Goal: Check status

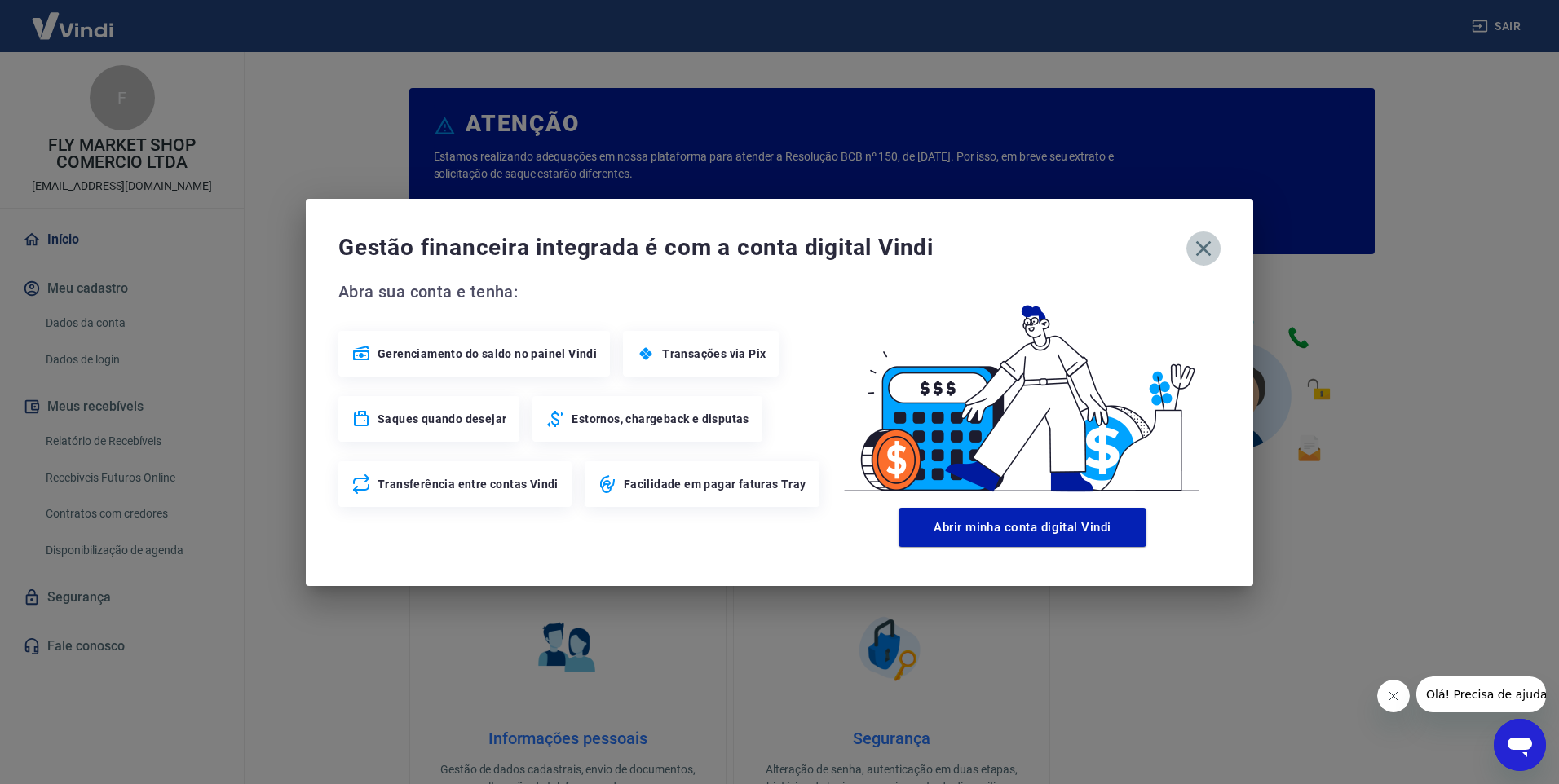
click at [1203, 243] on icon "button" at bounding box center [1204, 248] width 26 height 26
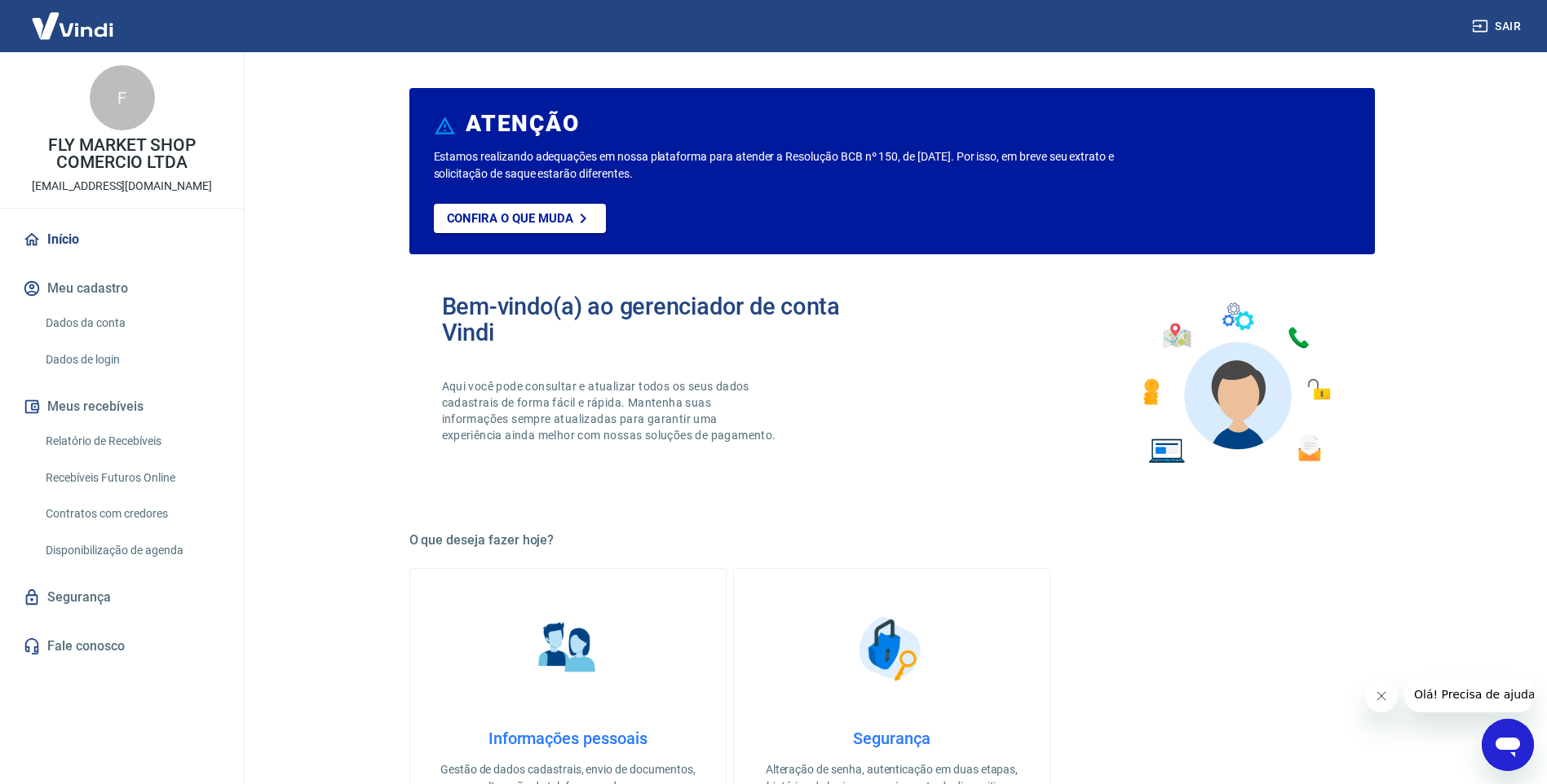
click at [129, 442] on link "Relatório de Recebíveis" at bounding box center [132, 441] width 185 height 34
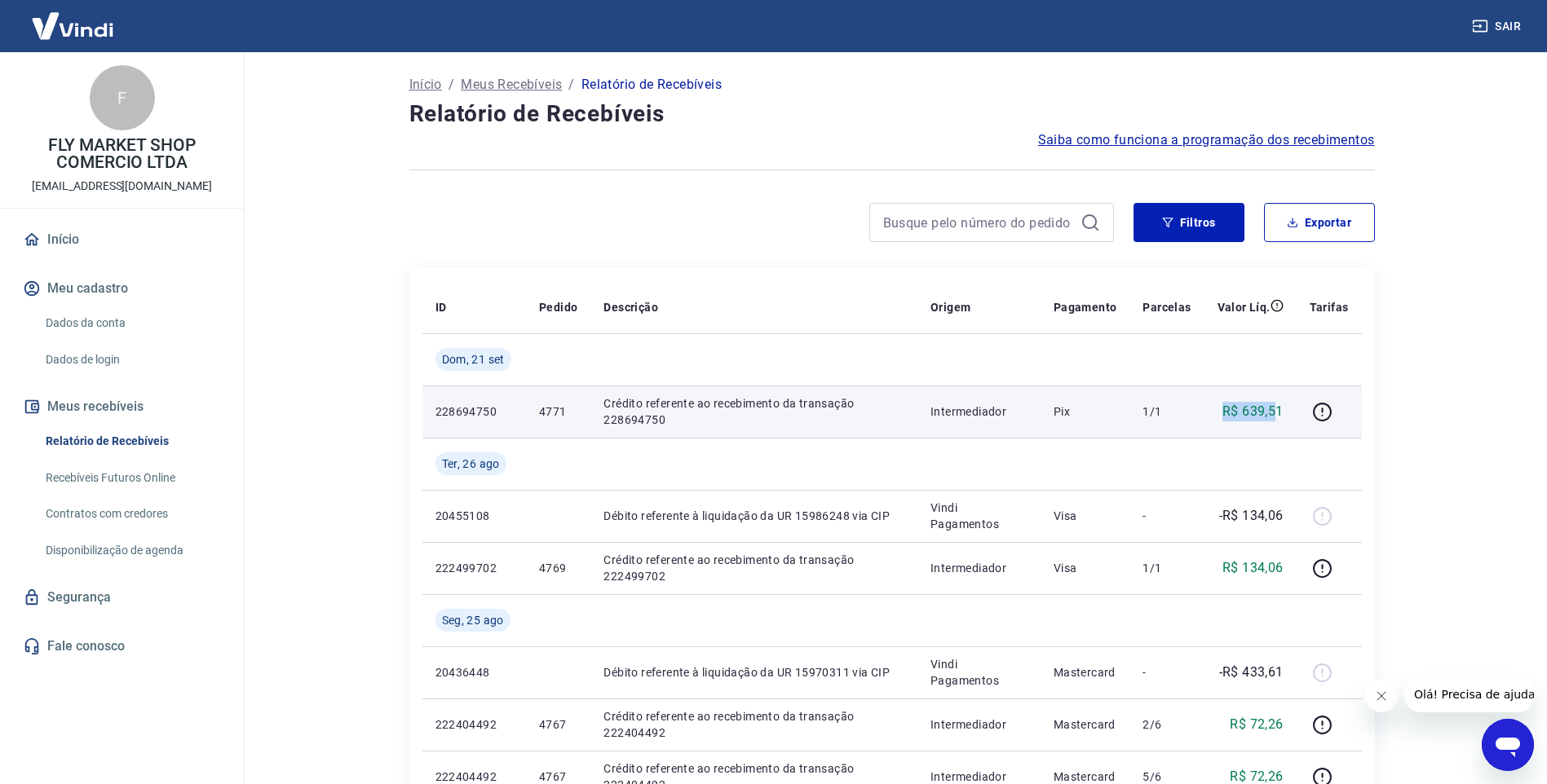
drag, startPoint x: 1218, startPoint y: 412, endPoint x: 1279, endPoint y: 412, distance: 61.0
click at [1279, 412] on td "R$ 639,51" at bounding box center [1250, 411] width 92 height 52
drag, startPoint x: 1279, startPoint y: 412, endPoint x: 1318, endPoint y: 412, distance: 39.0
click at [1318, 412] on icon "button" at bounding box center [1322, 412] width 20 height 20
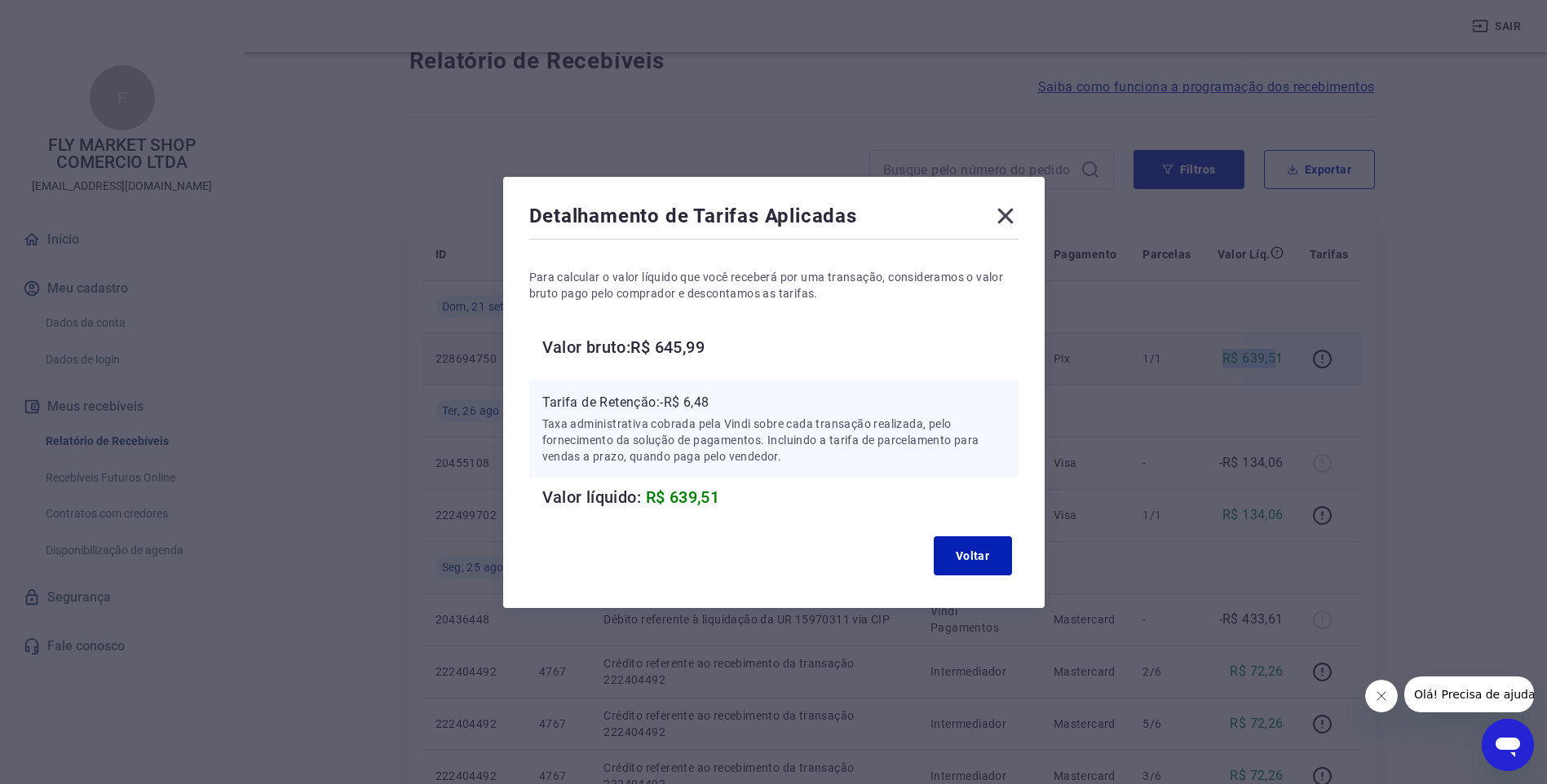
scroll to position [82, 0]
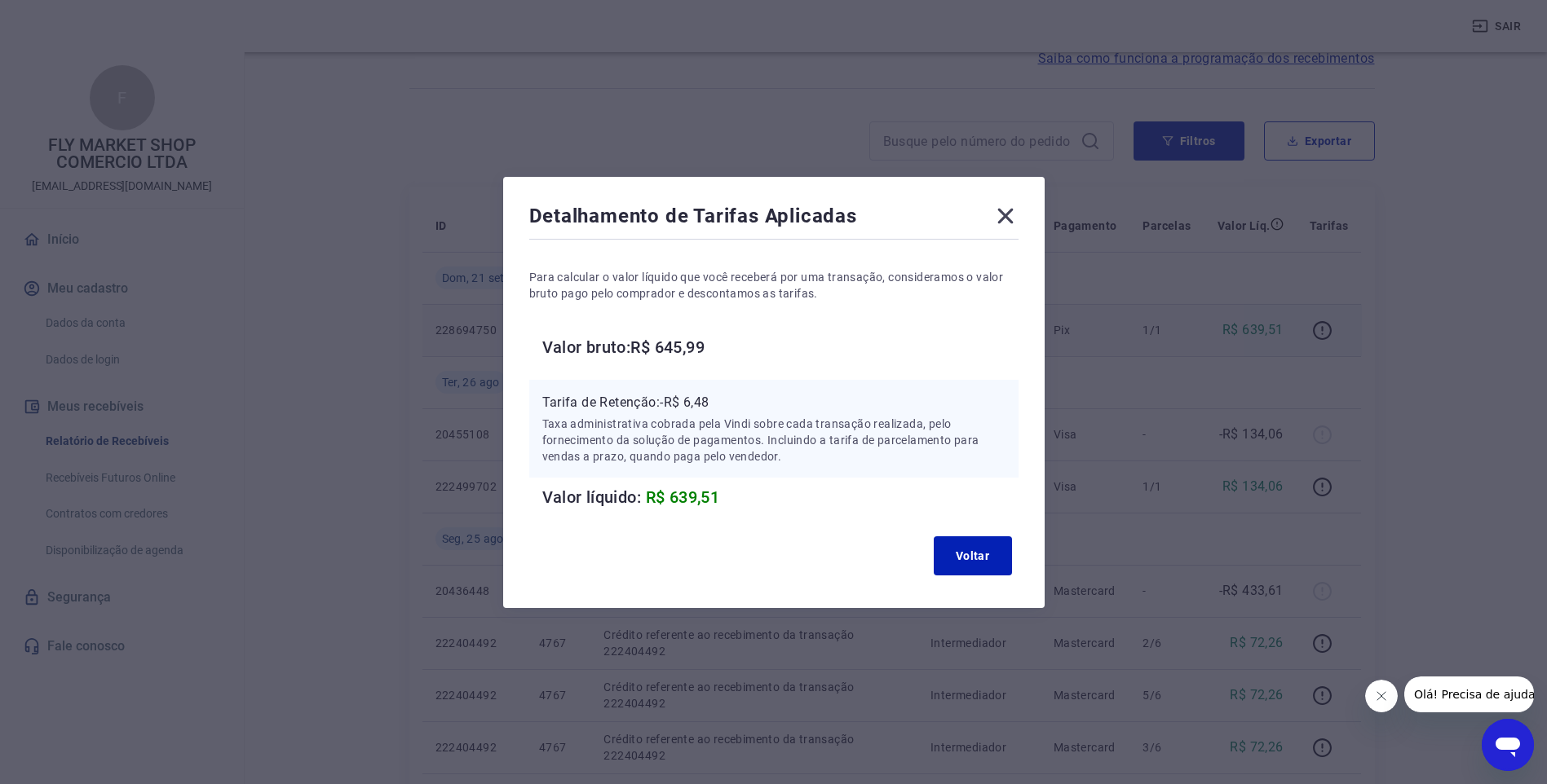
click at [1018, 217] on icon at bounding box center [1005, 215] width 26 height 26
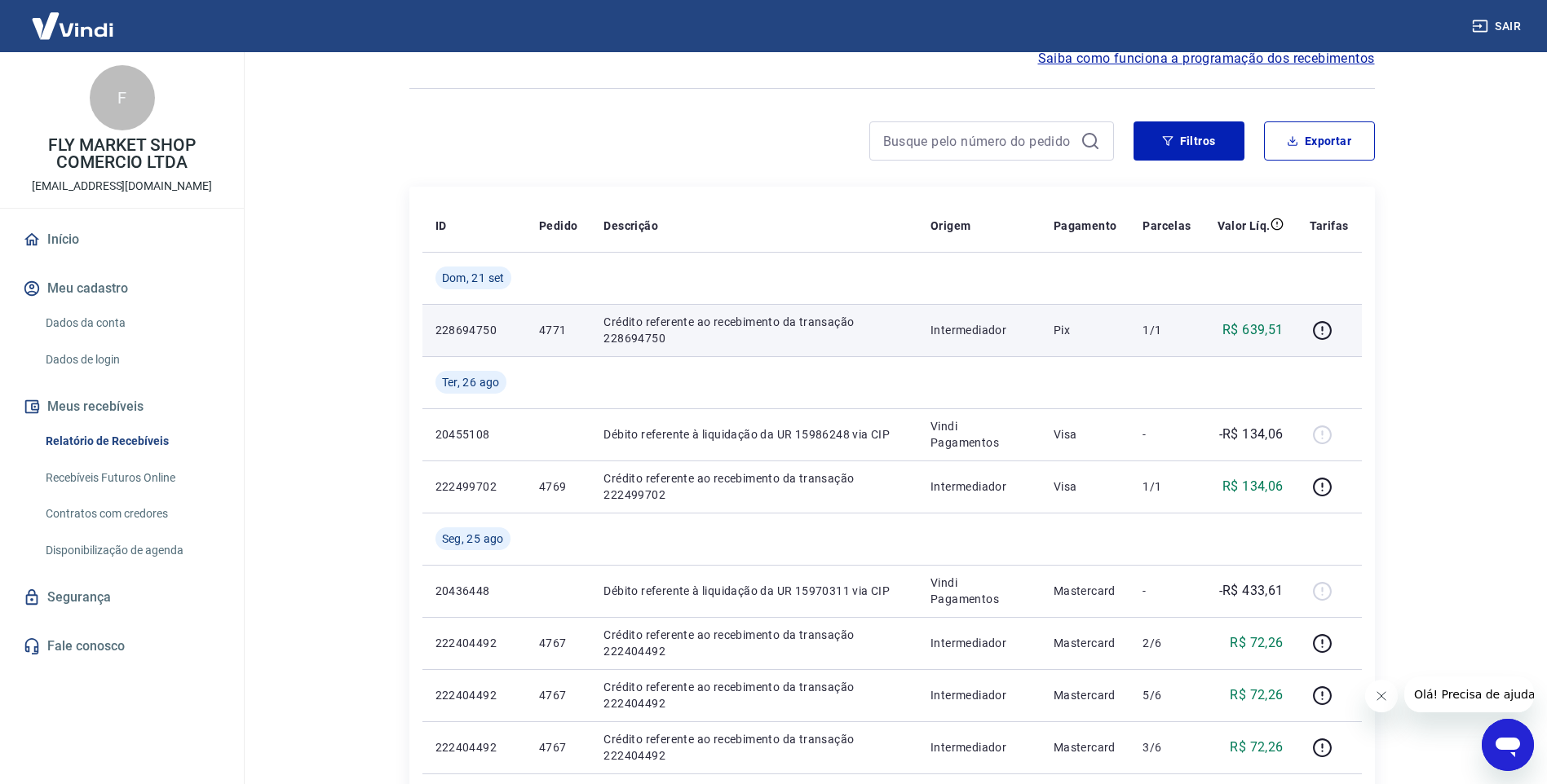
click at [457, 329] on p "228694750" at bounding box center [474, 330] width 77 height 16
click at [970, 315] on td "Intermediador" at bounding box center [978, 330] width 123 height 52
click at [982, 332] on p "Intermediador" at bounding box center [979, 330] width 97 height 16
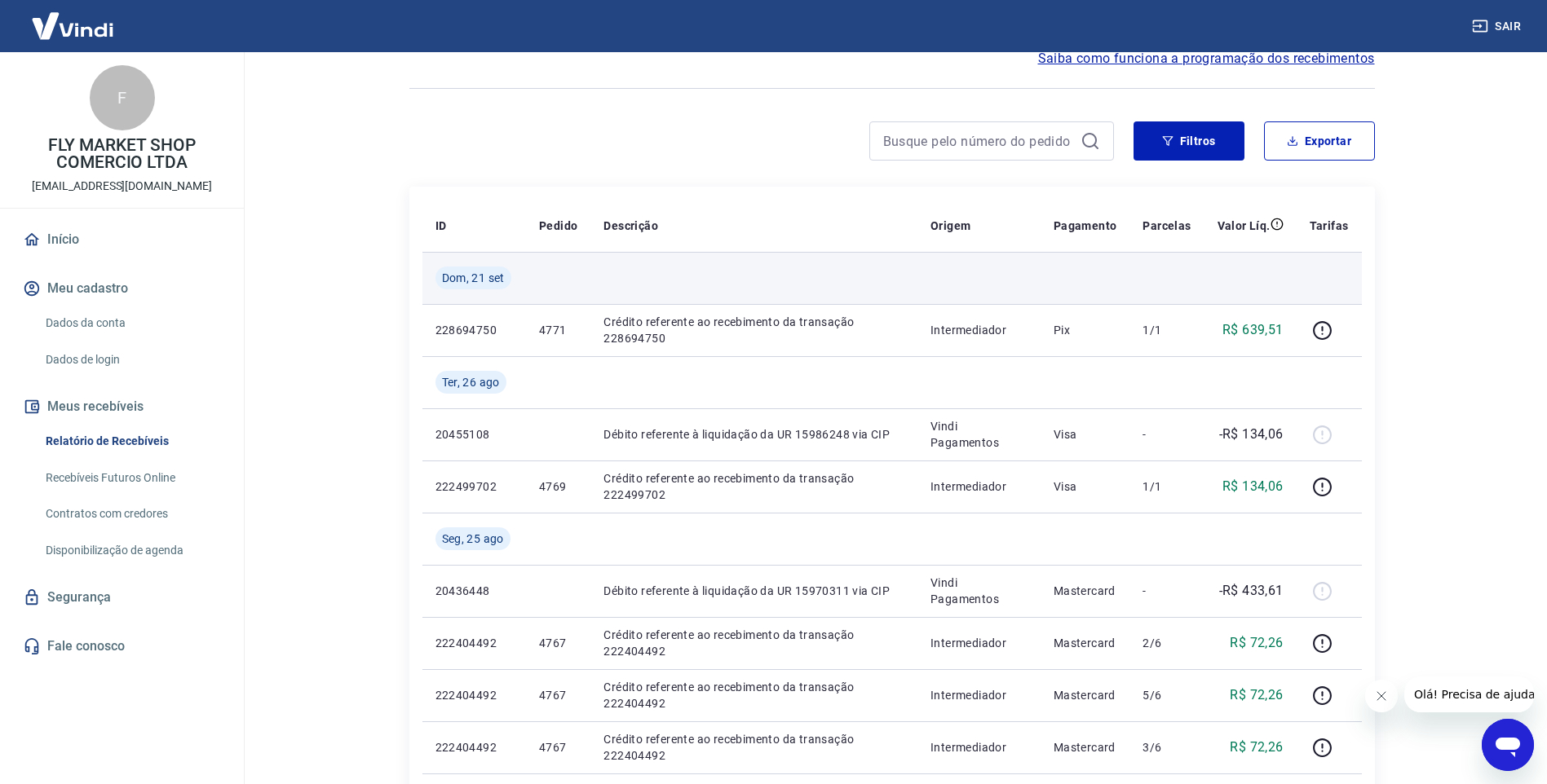
click at [645, 301] on td at bounding box center [754, 277] width 327 height 52
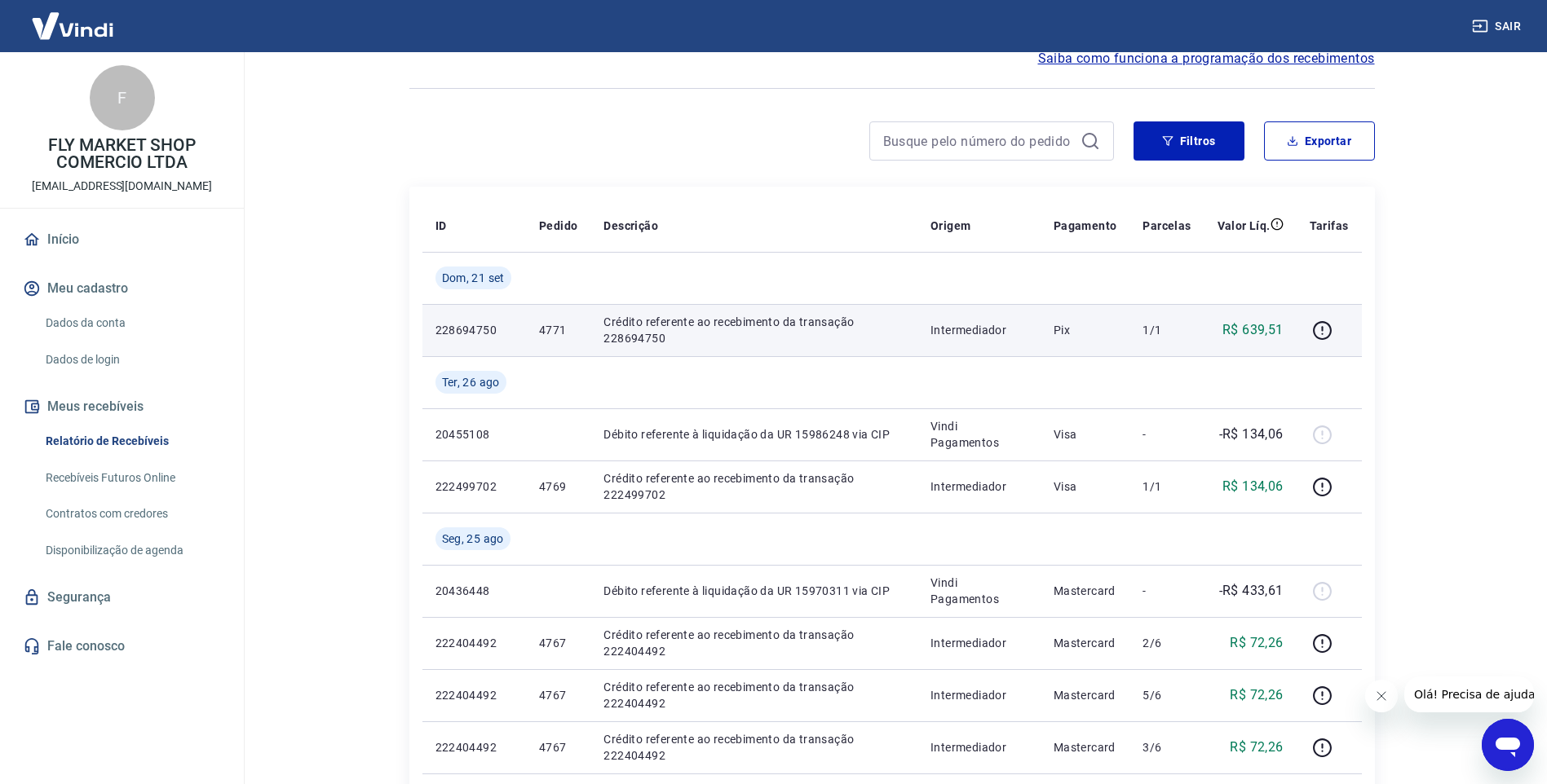
drag, startPoint x: 622, startPoint y: 333, endPoint x: 657, endPoint y: 337, distance: 35.2
click at [643, 336] on p "Crédito referente ao recebimento da transação 228694750" at bounding box center [754, 330] width 301 height 33
drag, startPoint x: 1114, startPoint y: 341, endPoint x: 1143, endPoint y: 329, distance: 31.4
click at [1116, 341] on td "Pix" at bounding box center [1085, 330] width 90 height 52
drag, startPoint x: 1219, startPoint y: 323, endPoint x: 1243, endPoint y: 324, distance: 24.0
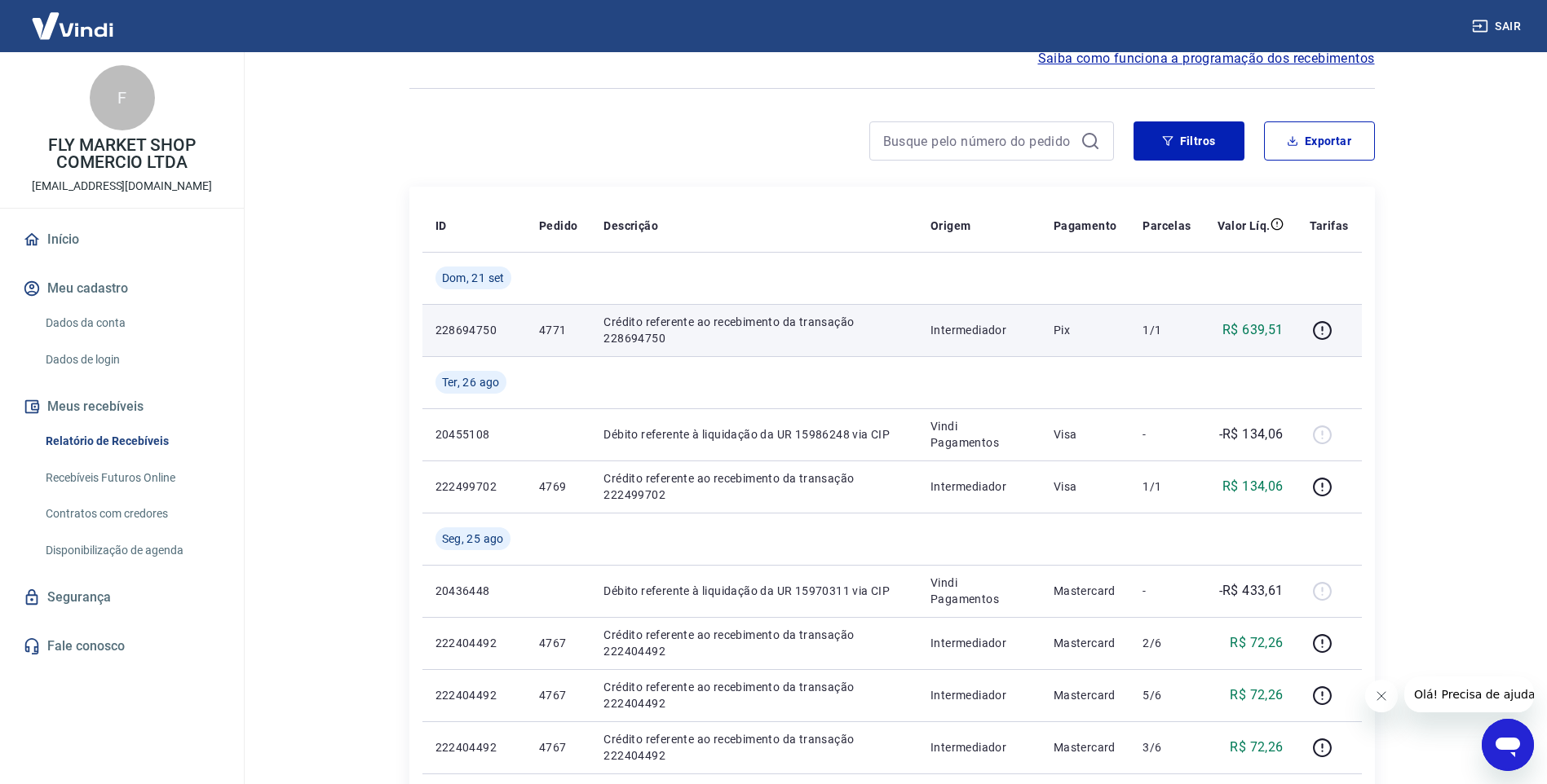
click at [1241, 325] on div "R$ 639,51" at bounding box center [1250, 331] width 66 height 20
drag, startPoint x: 1243, startPoint y: 324, endPoint x: 1255, endPoint y: 323, distance: 12.0
click at [1255, 323] on p "R$ 639,51" at bounding box center [1253, 331] width 61 height 20
drag, startPoint x: 1255, startPoint y: 323, endPoint x: 1243, endPoint y: 323, distance: 12.0
click at [1278, 323] on p "R$ 639,51" at bounding box center [1253, 331] width 61 height 20
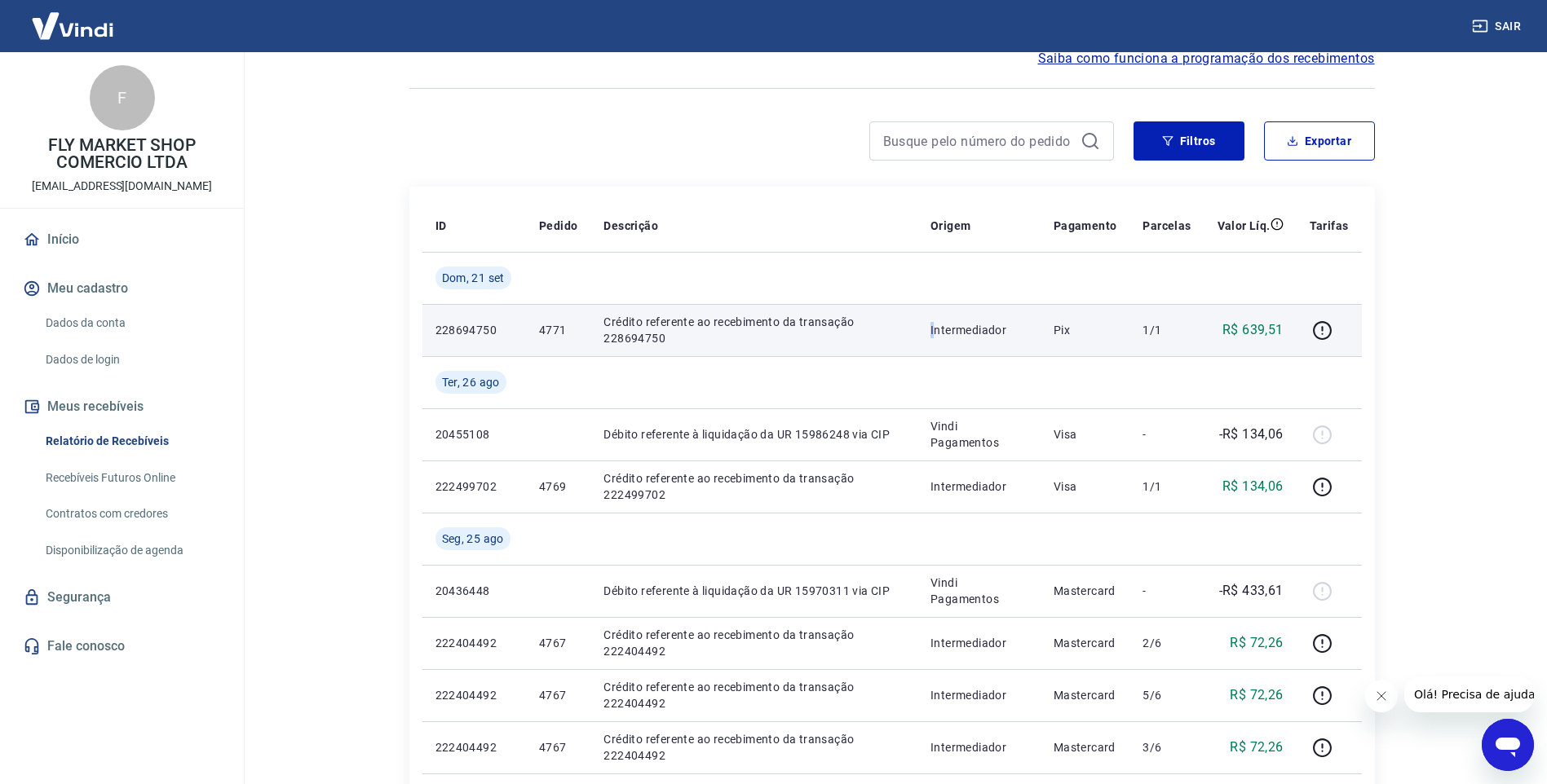
drag, startPoint x: 938, startPoint y: 327, endPoint x: 883, endPoint y: 331, distance: 55.1
click at [894, 330] on tr "228694750 4771 Crédito referente ao recebimento da transação 228694750 Intermed…" at bounding box center [892, 330] width 939 height 52
drag, startPoint x: 491, startPoint y: 324, endPoint x: 482, endPoint y: 324, distance: 9.0
click at [484, 324] on p "228694750" at bounding box center [474, 330] width 77 height 16
click at [593, 344] on td "Crédito referente ao recebimento da transação 228694750" at bounding box center [754, 330] width 327 height 52
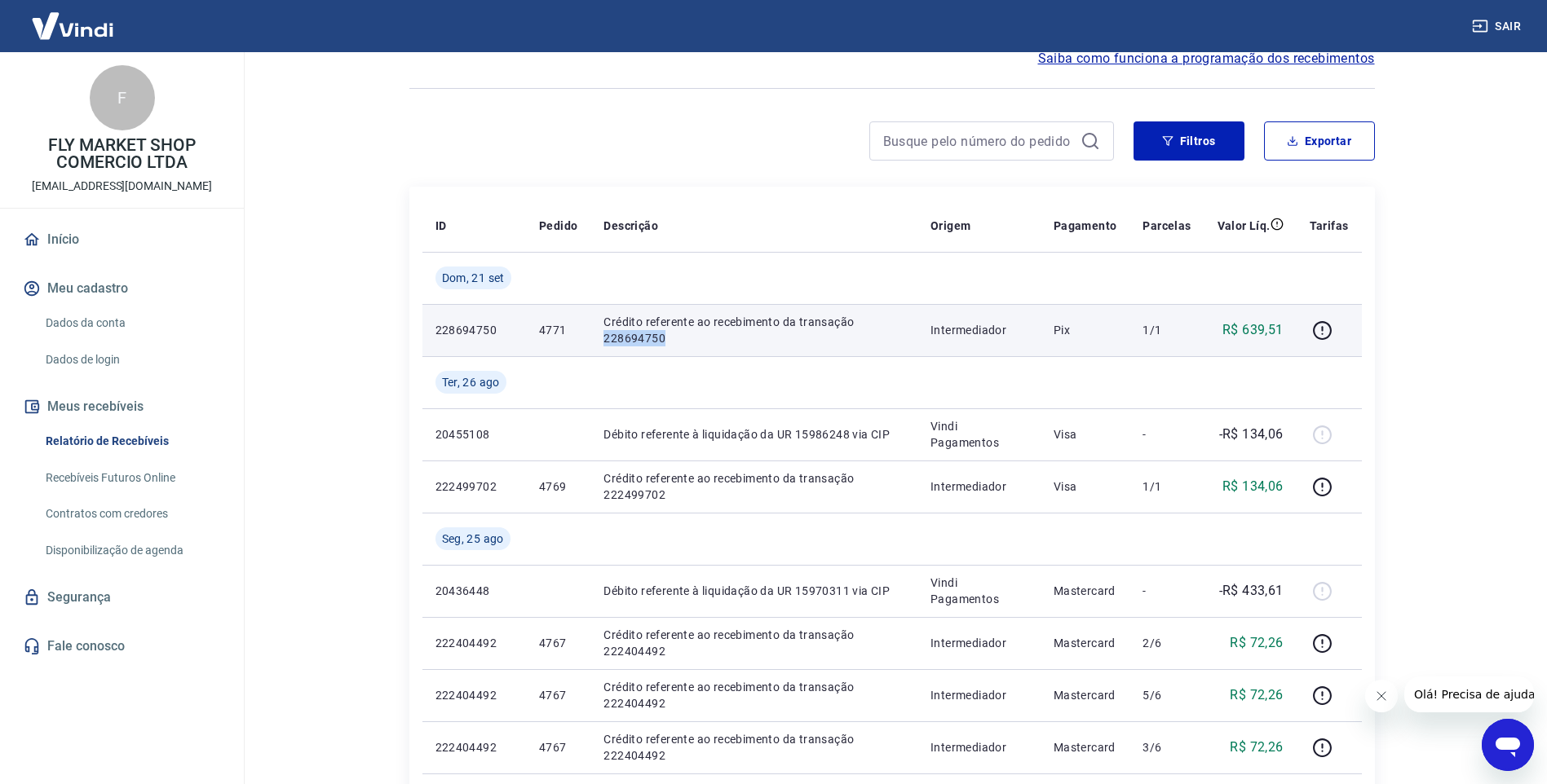
drag, startPoint x: 604, startPoint y: 342, endPoint x: 675, endPoint y: 346, distance: 71.1
click at [675, 346] on td "Crédito referente ao recebimento da transação 228694750" at bounding box center [754, 330] width 327 height 52
drag, startPoint x: 675, startPoint y: 346, endPoint x: 651, endPoint y: 341, distance: 24.5
copy p "228694750"
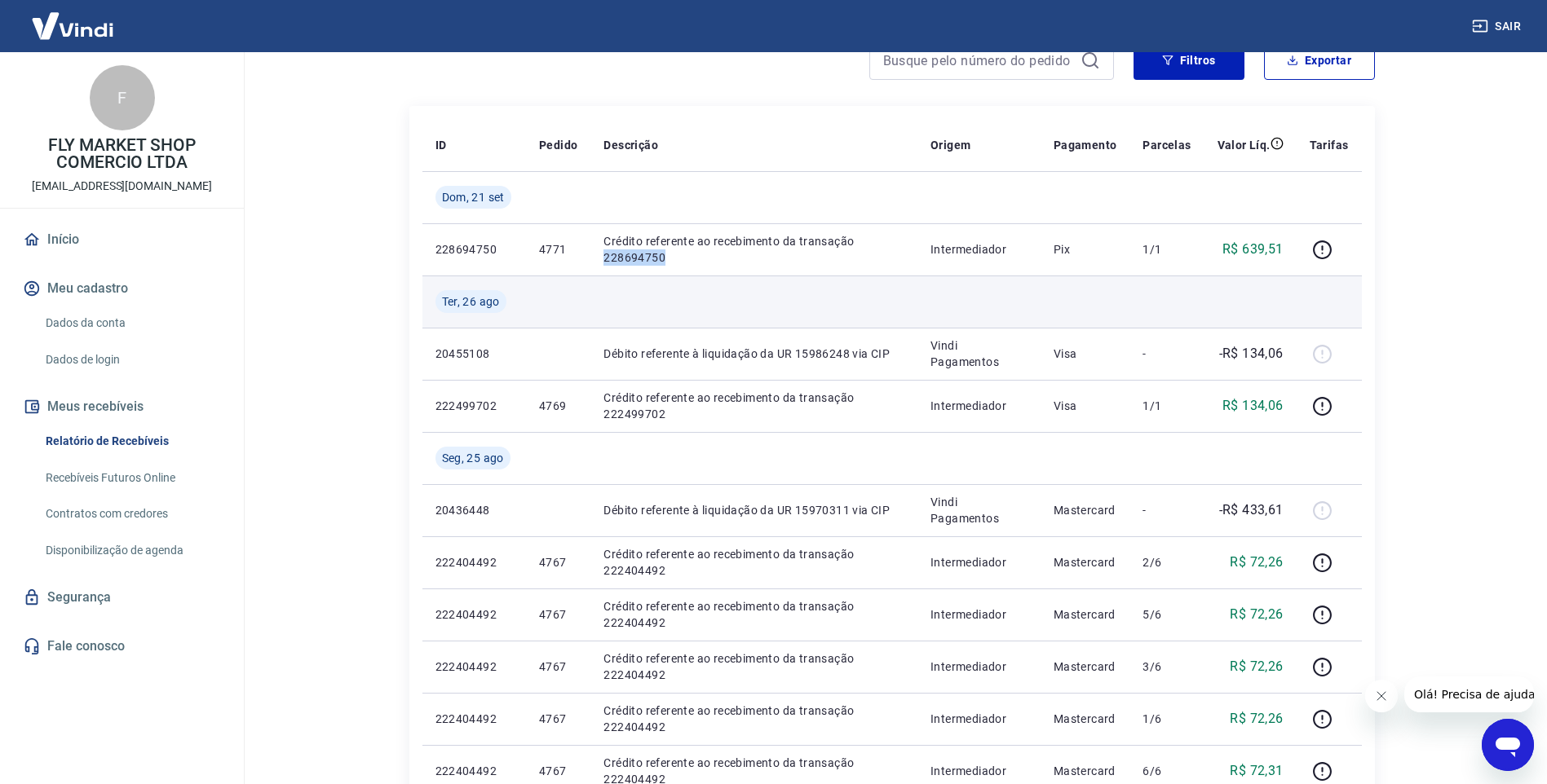
scroll to position [163, 0]
click at [614, 298] on td at bounding box center [754, 300] width 327 height 52
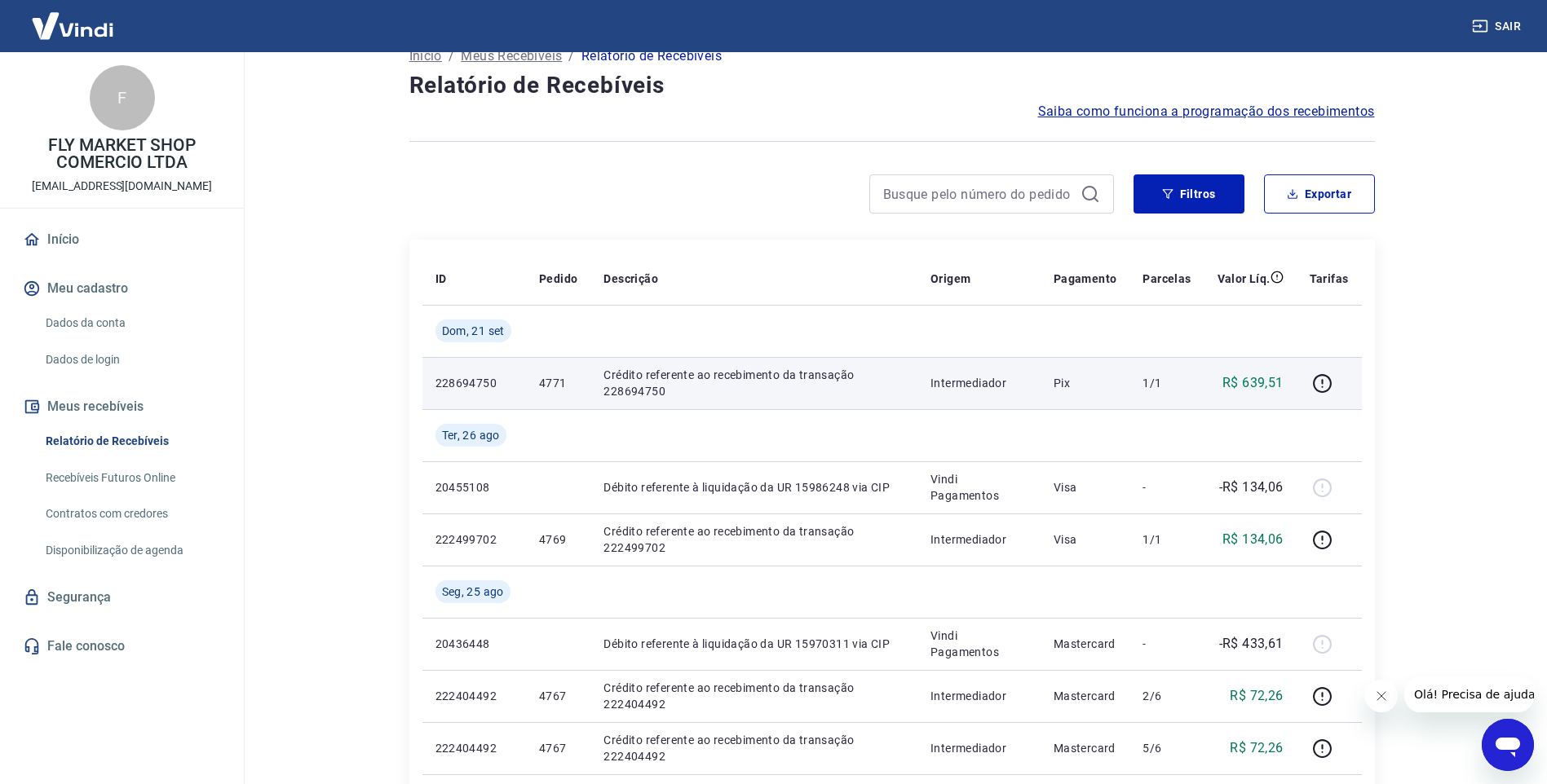
scroll to position [0, 0]
